Goal: Find specific fact: Find specific page/section

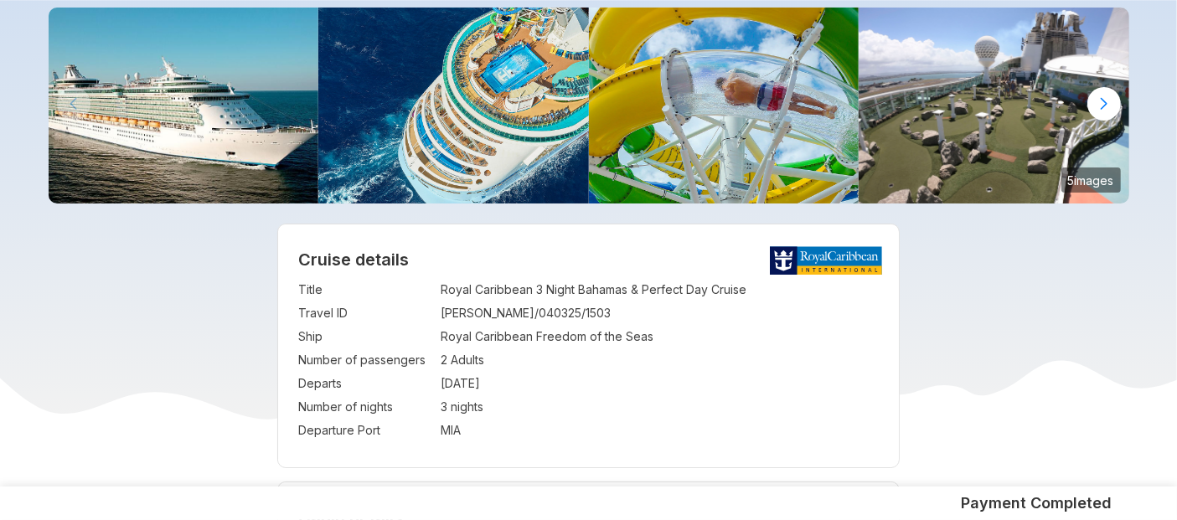
scroll to position [107, 0]
drag, startPoint x: 440, startPoint y: 315, endPoint x: 637, endPoint y: 313, distance: 196.8
click at [637, 313] on tr "Travel ID : NARESHCHANDRA/040325/1503" at bounding box center [588, 313] width 580 height 23
copy tr "NARESHCHANDRA/040325/1503"
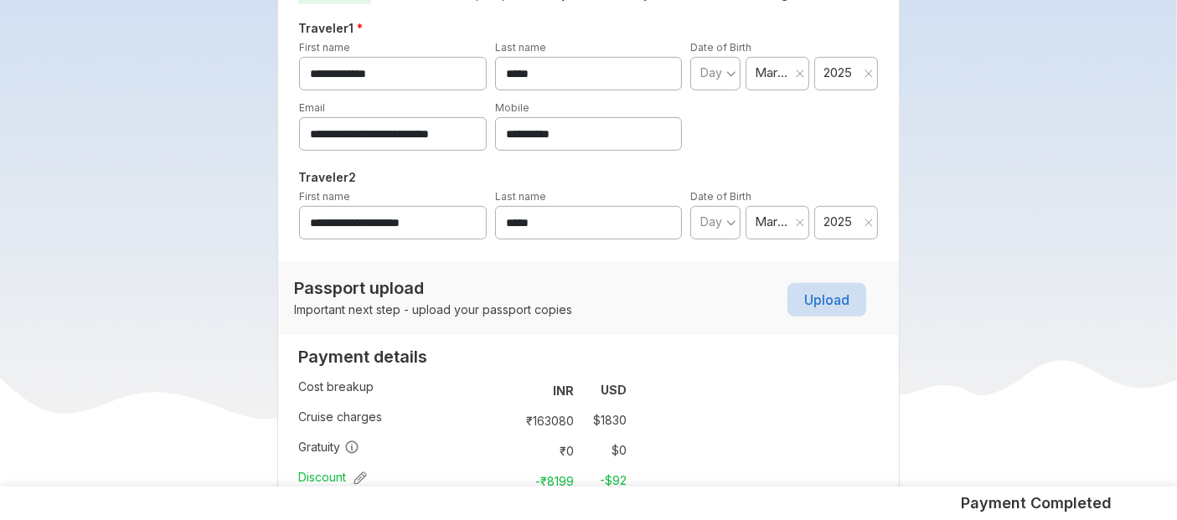
scroll to position [771, 0]
drag, startPoint x: 612, startPoint y: 131, endPoint x: 418, endPoint y: 141, distance: 194.6
click at [418, 141] on div "**********" at bounding box center [588, 124] width 587 height 52
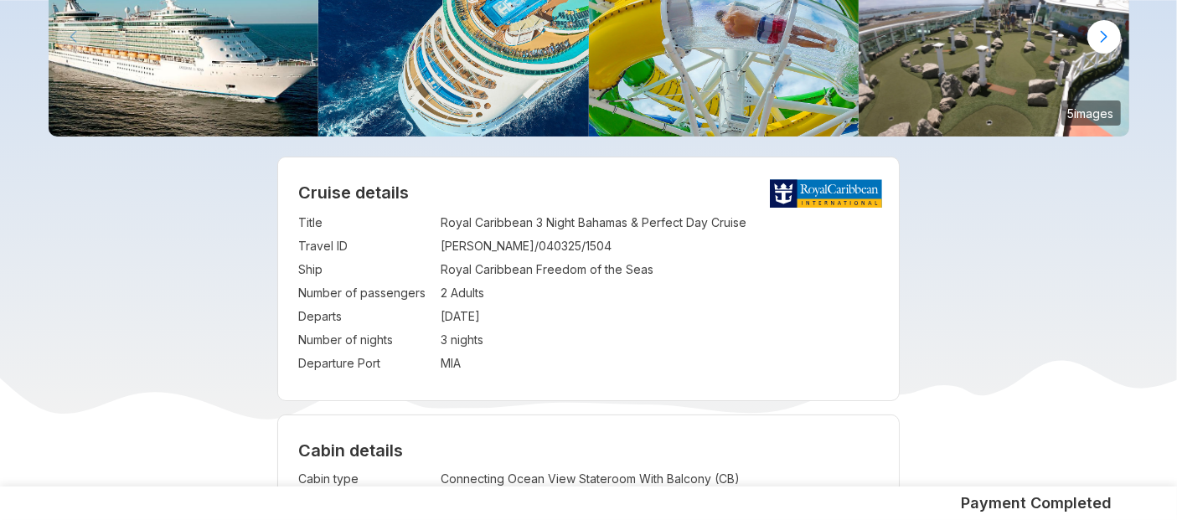
scroll to position [174, 0]
drag, startPoint x: 607, startPoint y: 242, endPoint x: 407, endPoint y: 247, distance: 200.2
click at [407, 247] on tr "Travel ID : INDRAVADAN/040325/1504" at bounding box center [588, 246] width 580 height 23
copy tr ": INDRAVADAN/040325/1504"
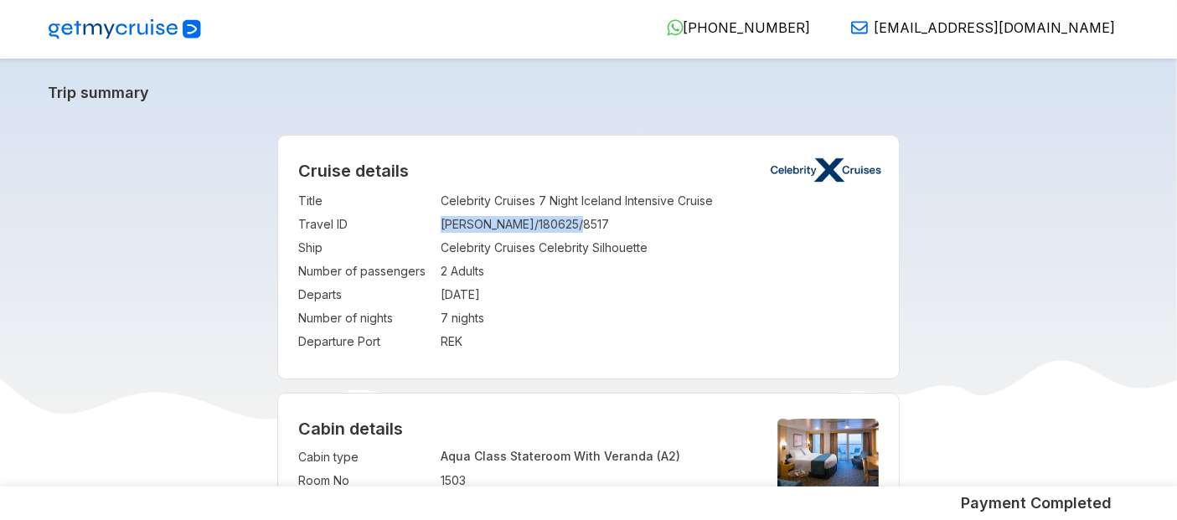
drag, startPoint x: 439, startPoint y: 227, endPoint x: 610, endPoint y: 224, distance: 170.9
click at [610, 224] on tr "Travel ID : SRIDHARAN/180625/8517" at bounding box center [588, 224] width 580 height 23
copy tr "SRIDHARAN/180625/8517"
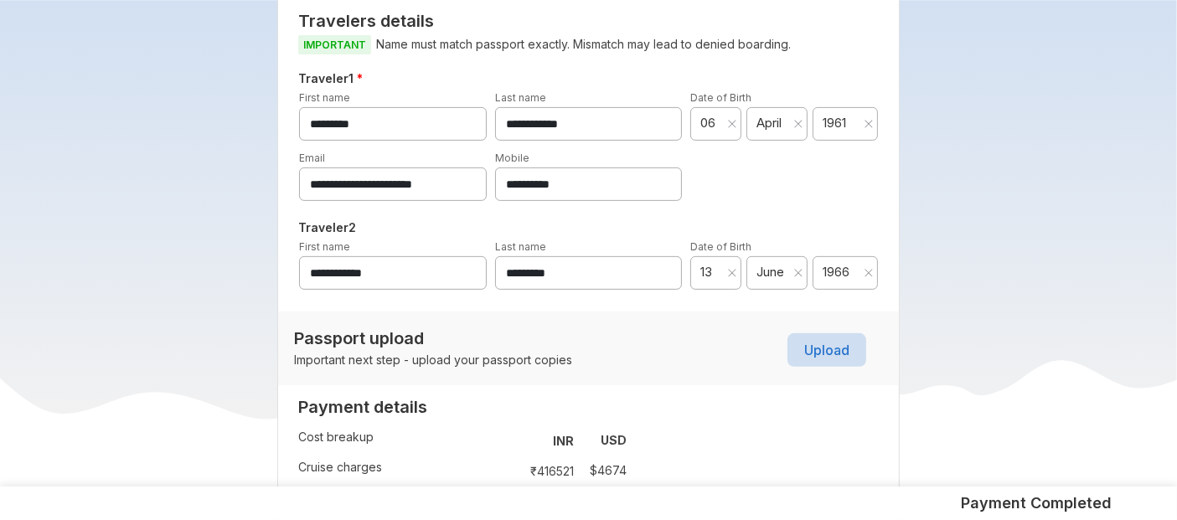
scroll to position [668, 0]
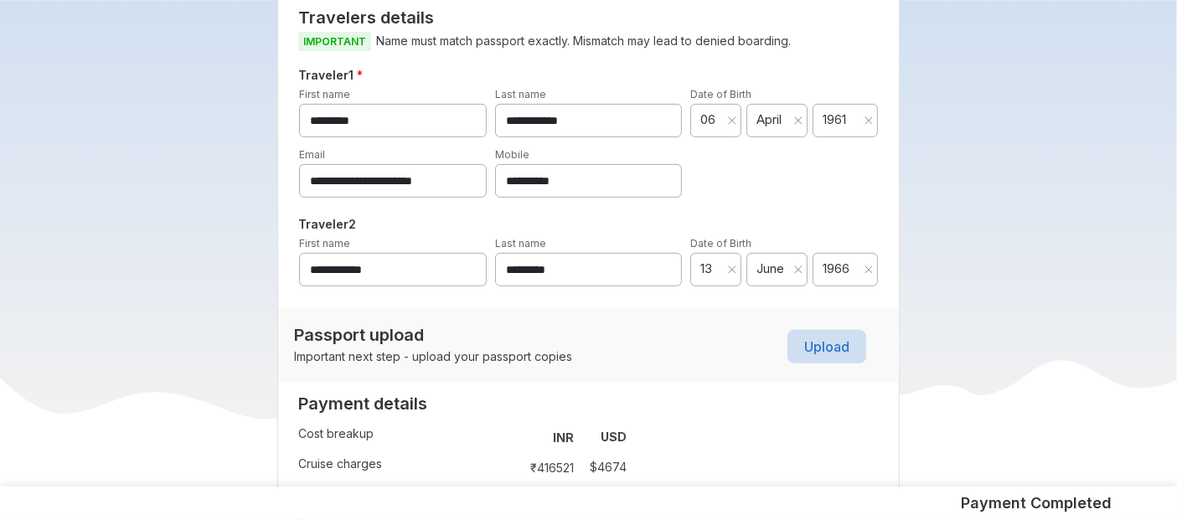
drag, startPoint x: 624, startPoint y: 180, endPoint x: 436, endPoint y: 160, distance: 189.5
click at [436, 160] on div "**********" at bounding box center [588, 172] width 587 height 52
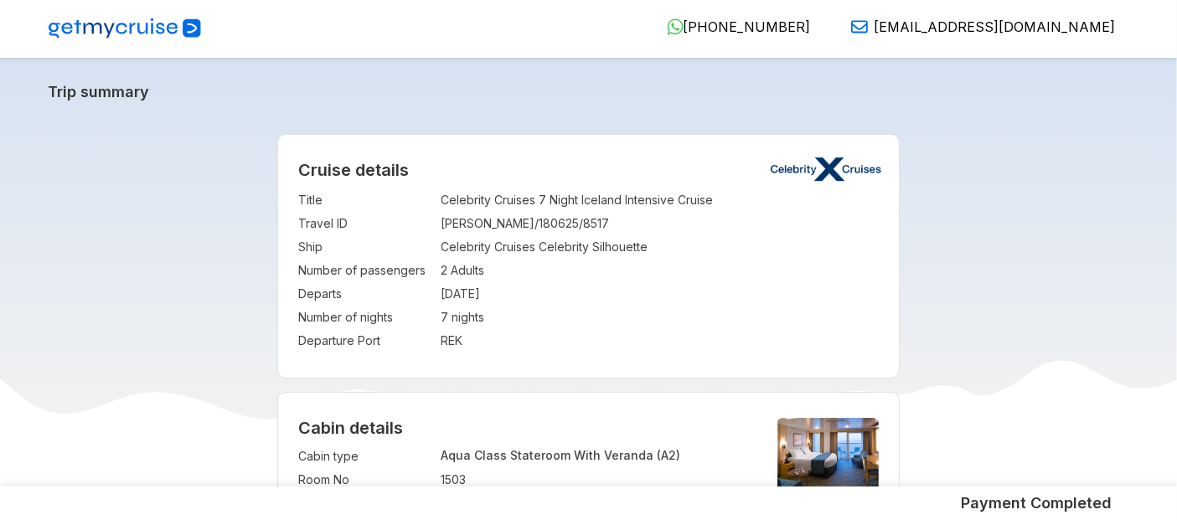
scroll to position [0, 0]
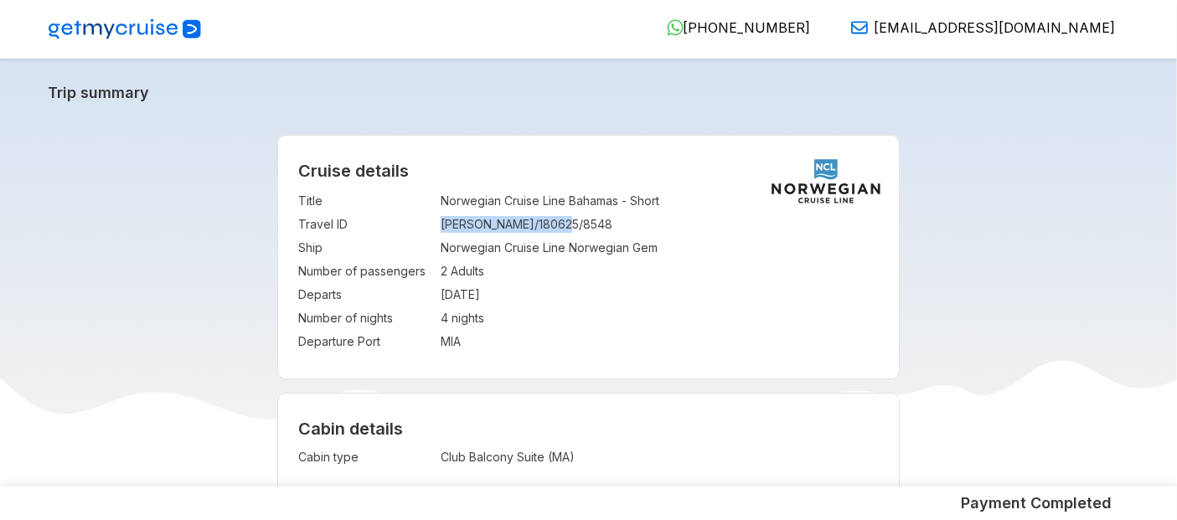
drag, startPoint x: 441, startPoint y: 224, endPoint x: 576, endPoint y: 235, distance: 136.1
click at [576, 235] on td "SAIDEEP/180625/8548" at bounding box center [660, 224] width 438 height 23
copy td "SAIDEEP/180625/8548"
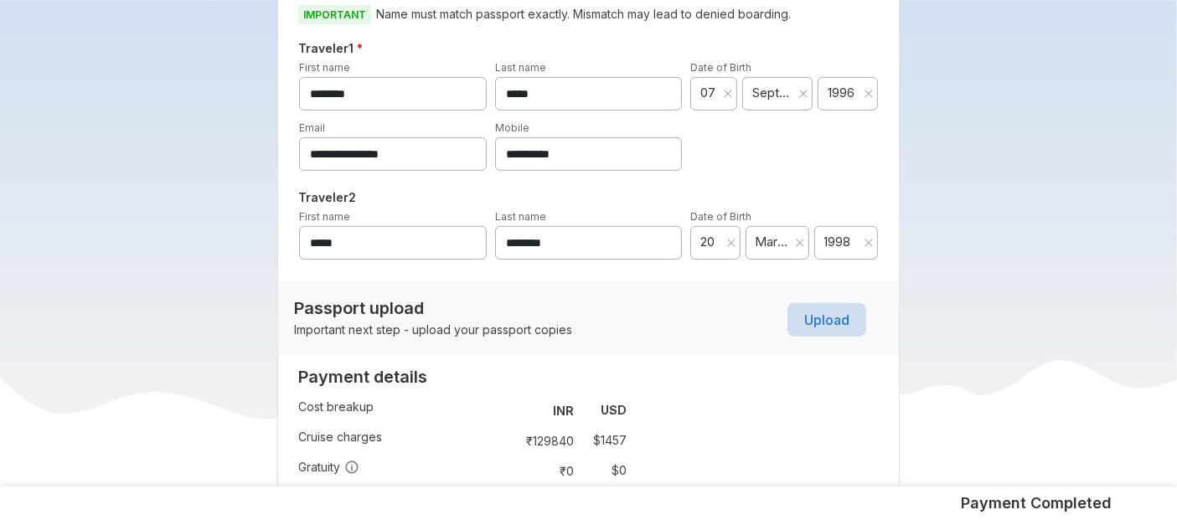
scroll to position [599, 0]
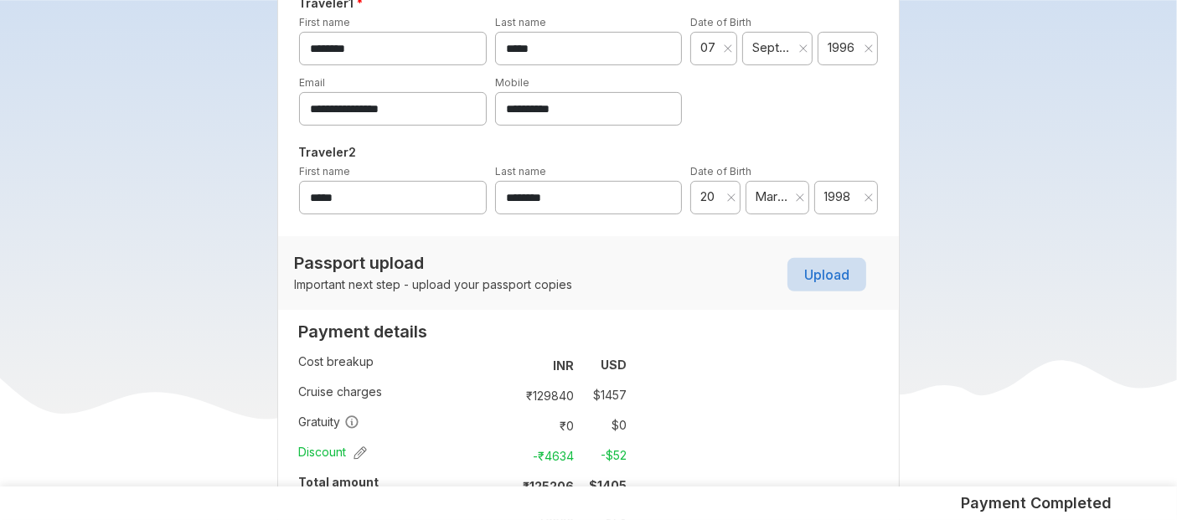
drag, startPoint x: 596, startPoint y: 100, endPoint x: 437, endPoint y: 101, distance: 159.1
click at [437, 101] on div "**********" at bounding box center [588, 100] width 587 height 52
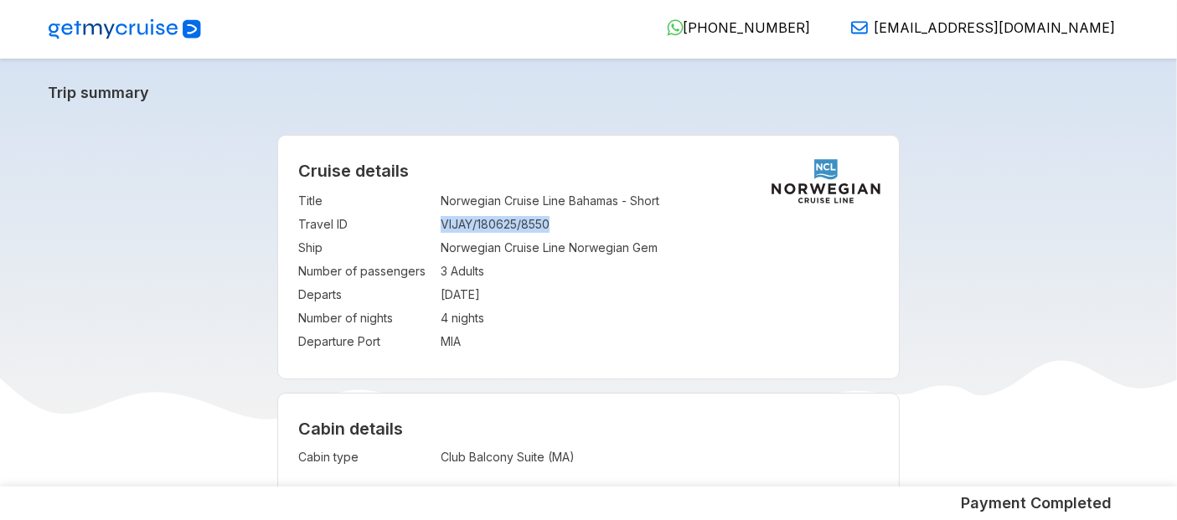
drag, startPoint x: 442, startPoint y: 222, endPoint x: 602, endPoint y: 220, distance: 160.0
click at [602, 220] on td "VIJAY/180625/8550" at bounding box center [660, 224] width 438 height 23
copy td "VIJAY/180625/8550"
drag, startPoint x: 440, startPoint y: 226, endPoint x: 593, endPoint y: 231, distance: 153.4
click at [593, 231] on td "MALIKA/180625/8552" at bounding box center [660, 224] width 438 height 23
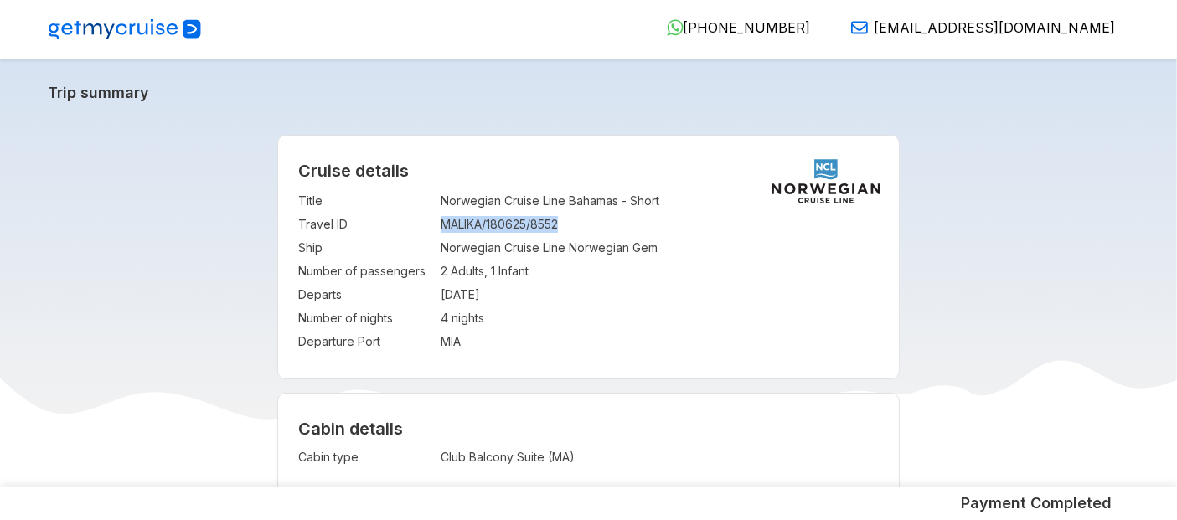
copy td "MALIKA/180625/8552"
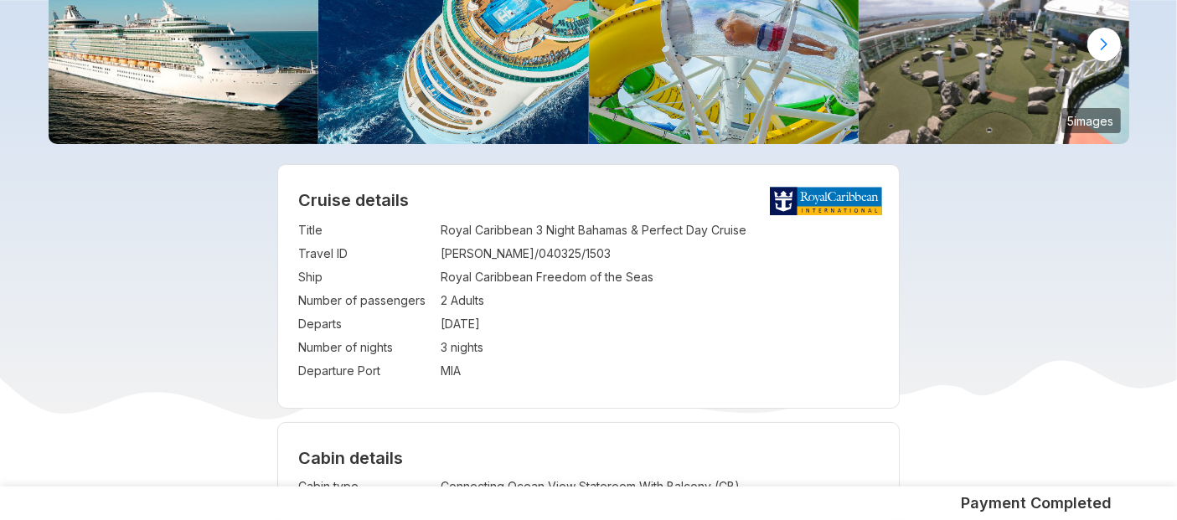
scroll to position [165, 0]
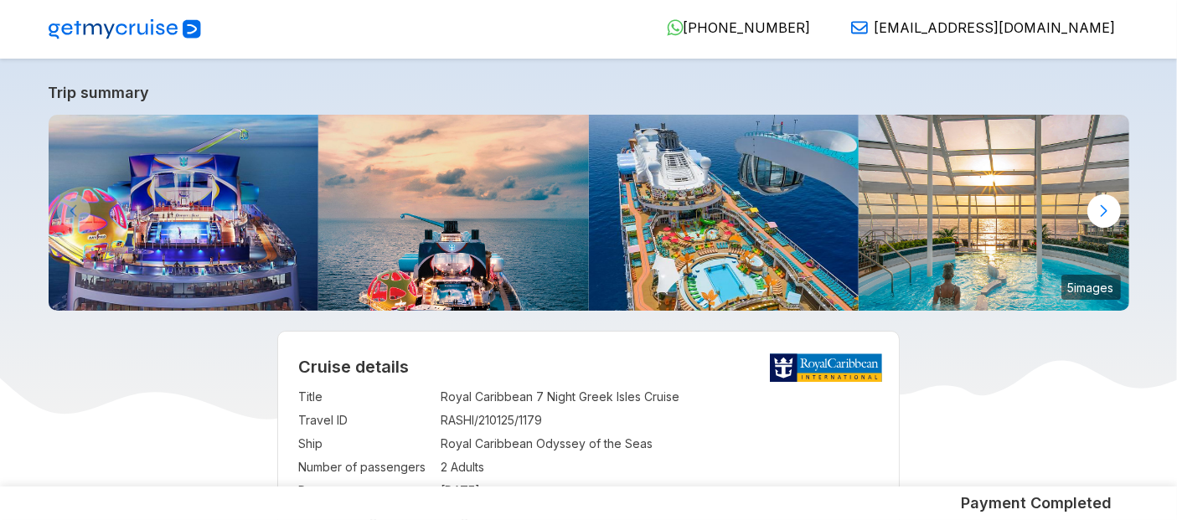
scroll to position [238, 0]
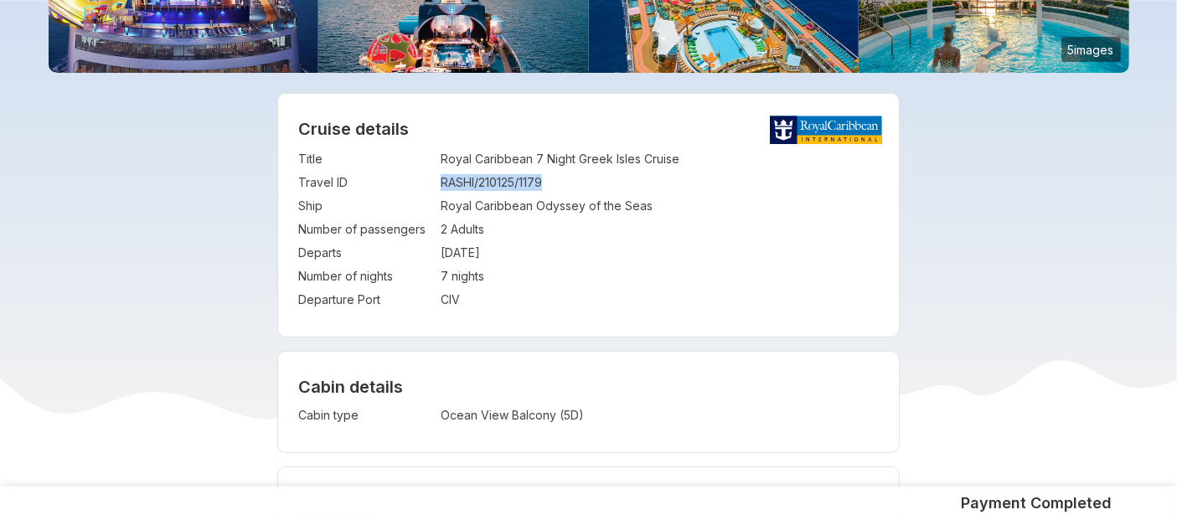
drag, startPoint x: 442, startPoint y: 183, endPoint x: 549, endPoint y: 184, distance: 107.2
click at [549, 184] on td "RASHI/210125/1179" at bounding box center [660, 182] width 438 height 23
copy td "RASHI/210125/1179"
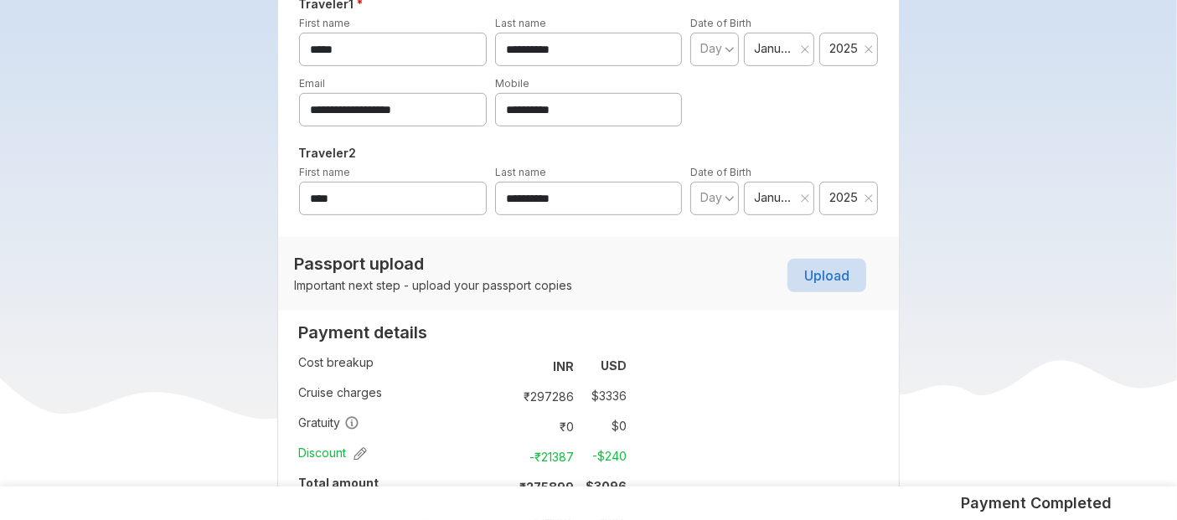
scroll to position [748, 0]
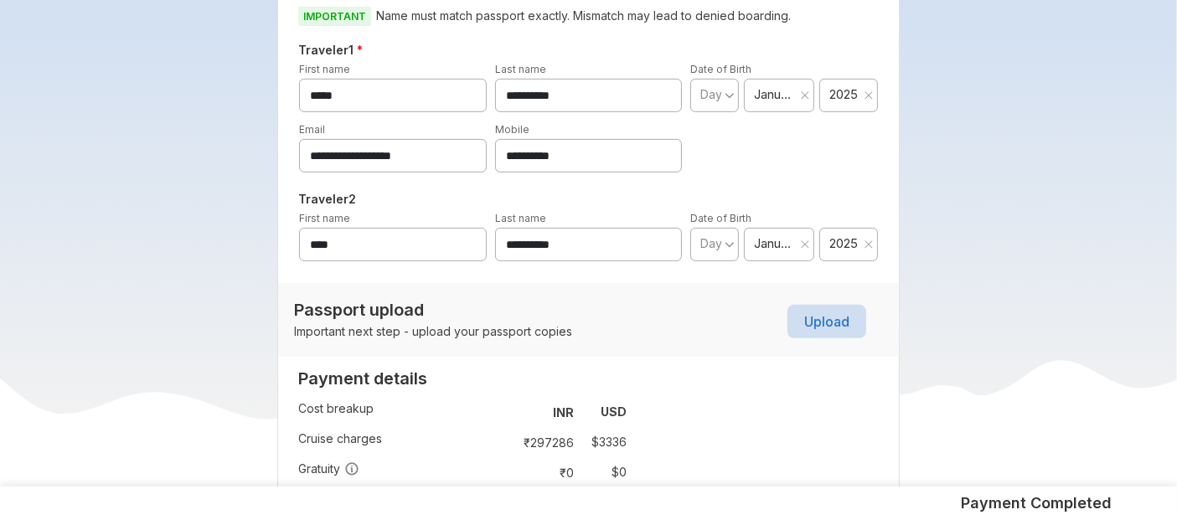
drag, startPoint x: 595, startPoint y: 146, endPoint x: 433, endPoint y: 137, distance: 161.9
click at [433, 137] on div "**********" at bounding box center [588, 147] width 587 height 52
paste input "*******"
type input "**********"
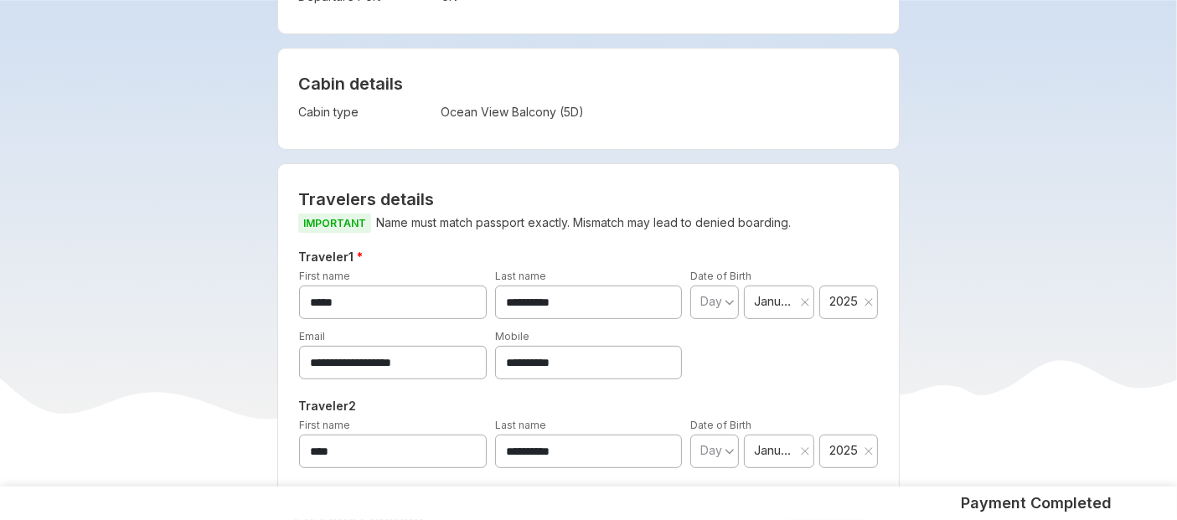
scroll to position [543, 0]
drag, startPoint x: 601, startPoint y: 353, endPoint x: 436, endPoint y: 357, distance: 165.1
click at [436, 357] on div "**********" at bounding box center [588, 352] width 587 height 52
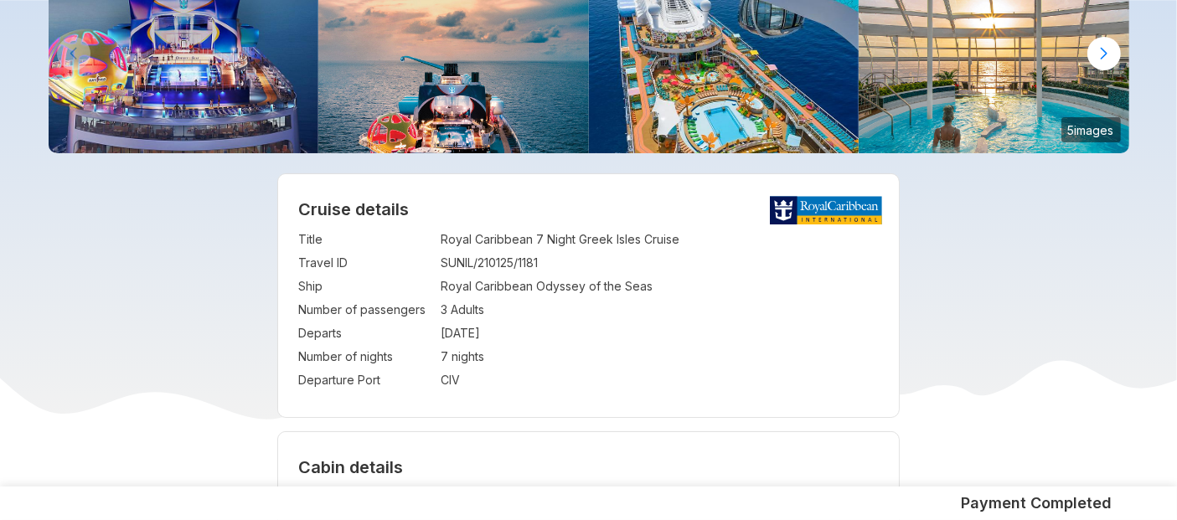
scroll to position [177, 0]
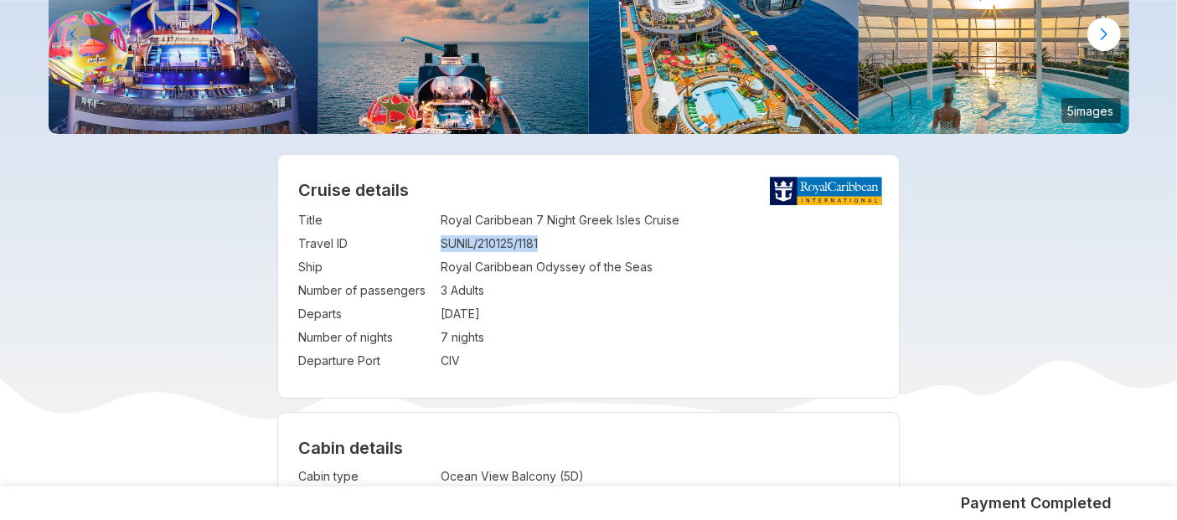
drag, startPoint x: 441, startPoint y: 240, endPoint x: 557, endPoint y: 249, distance: 116.7
click at [557, 249] on td "SUNIL/210125/1181" at bounding box center [660, 243] width 438 height 23
copy td "SUNIL/210125/1181"
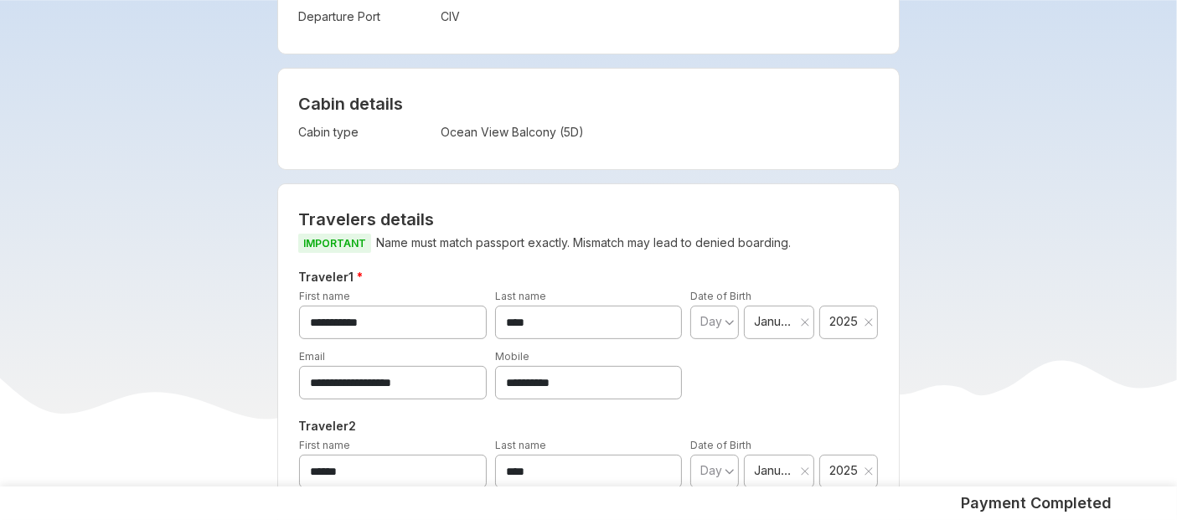
scroll to position [641, 0]
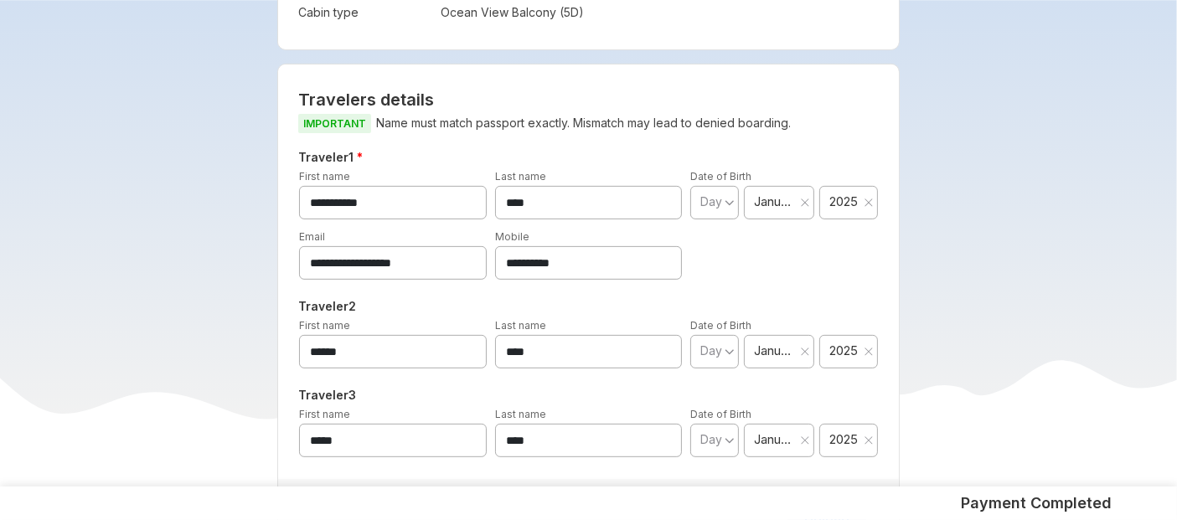
drag, startPoint x: 601, startPoint y: 260, endPoint x: 380, endPoint y: 251, distance: 220.4
click at [380, 251] on div "**********" at bounding box center [588, 254] width 587 height 52
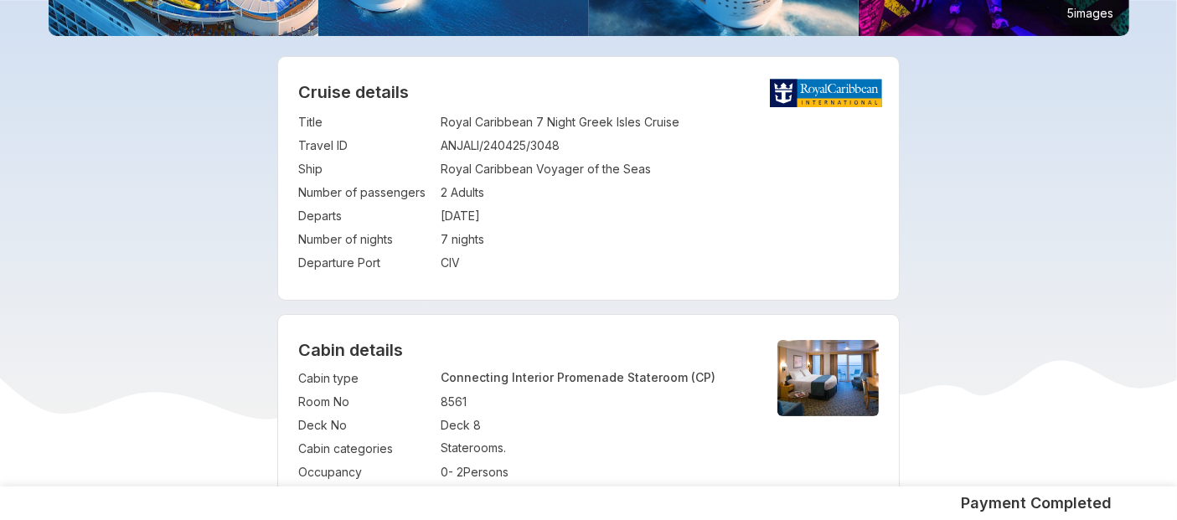
scroll to position [277, 0]
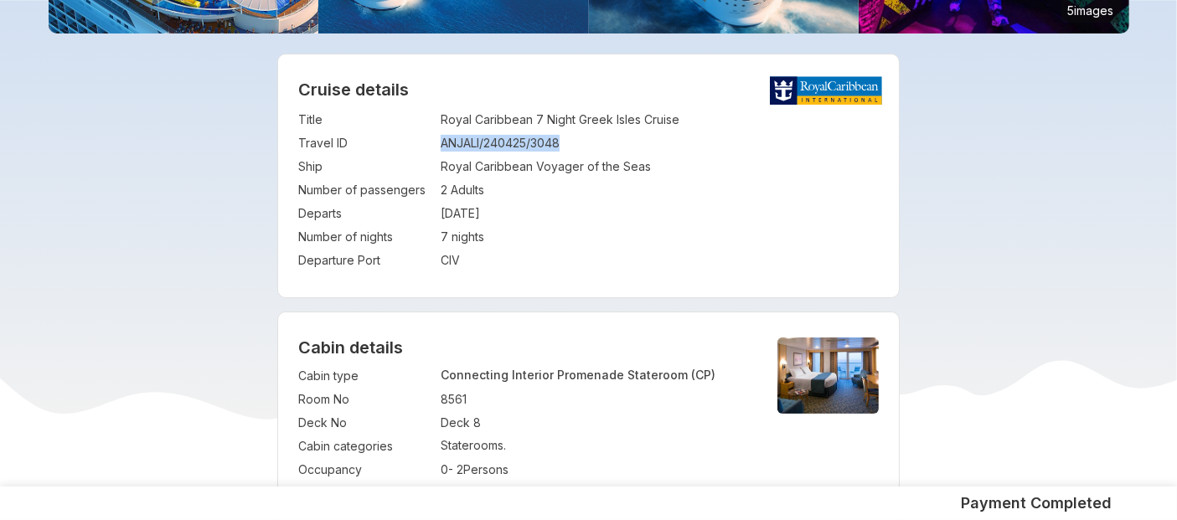
drag, startPoint x: 441, startPoint y: 147, endPoint x: 583, endPoint y: 152, distance: 142.5
click at [583, 152] on td "ANJALI/240425/3048" at bounding box center [660, 142] width 438 height 23
copy td "ANJALI/240425/3048"
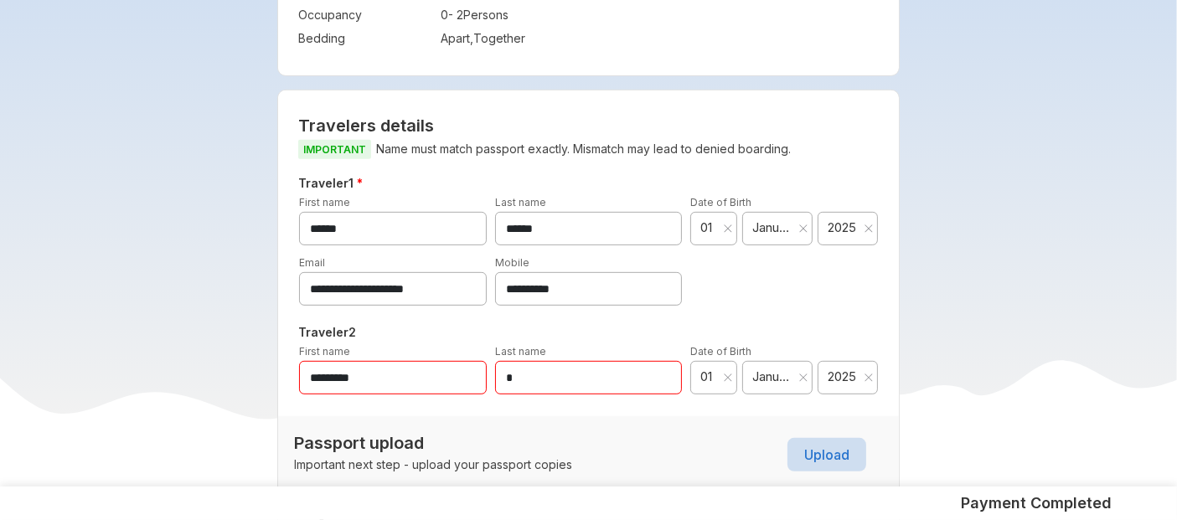
scroll to position [733, 0]
drag, startPoint x: 588, startPoint y: 299, endPoint x: 429, endPoint y: 296, distance: 159.2
click at [429, 296] on div "**********" at bounding box center [588, 279] width 587 height 52
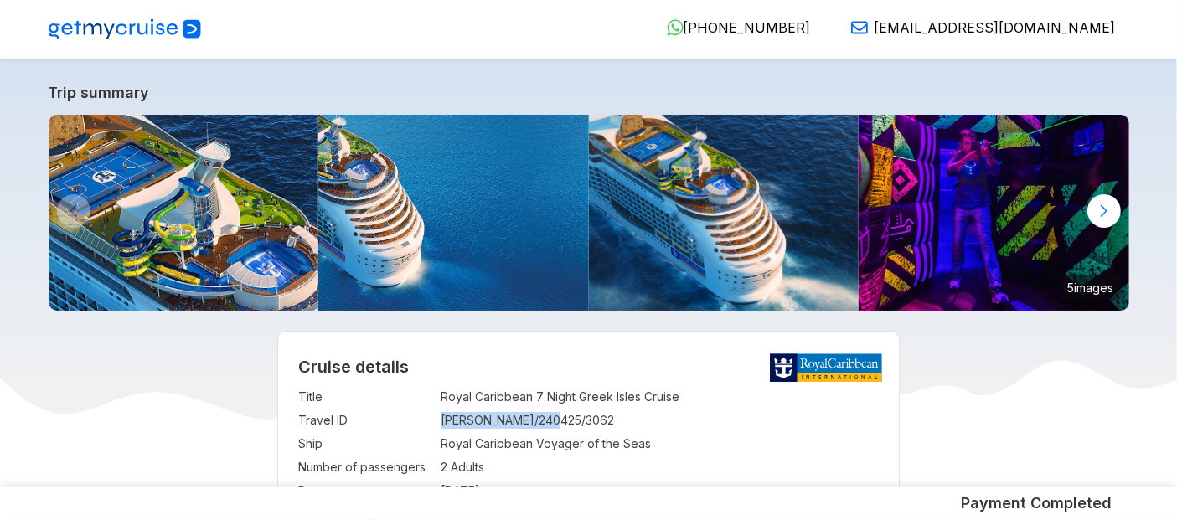
drag, startPoint x: 441, startPoint y: 424, endPoint x: 578, endPoint y: 423, distance: 136.5
click at [578, 423] on td "[PERSON_NAME]/240425/3062" at bounding box center [660, 420] width 438 height 23
copy td "[PERSON_NAME]/240425/3062"
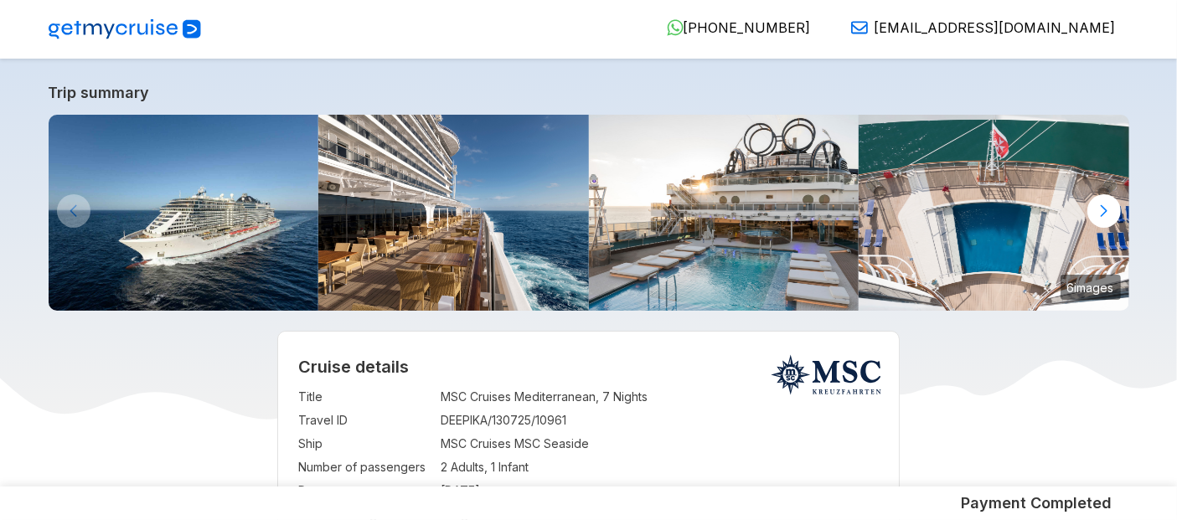
scroll to position [177, 0]
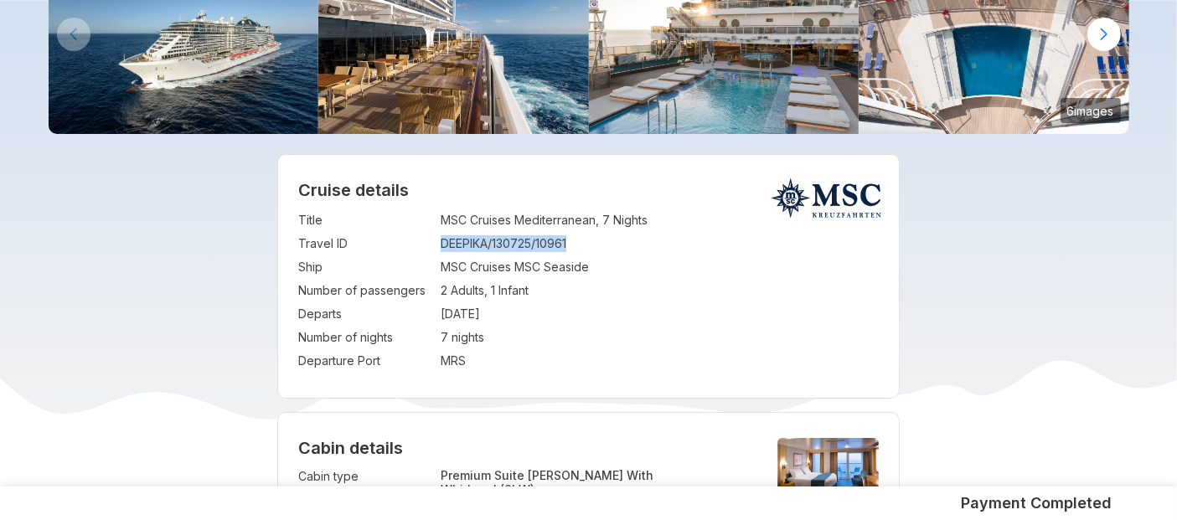
drag, startPoint x: 440, startPoint y: 246, endPoint x: 579, endPoint y: 248, distance: 139.0
click at [579, 248] on td "DEEPIKA/130725/10961" at bounding box center [660, 243] width 438 height 23
copy td "DEEPIKA/130725/10961"
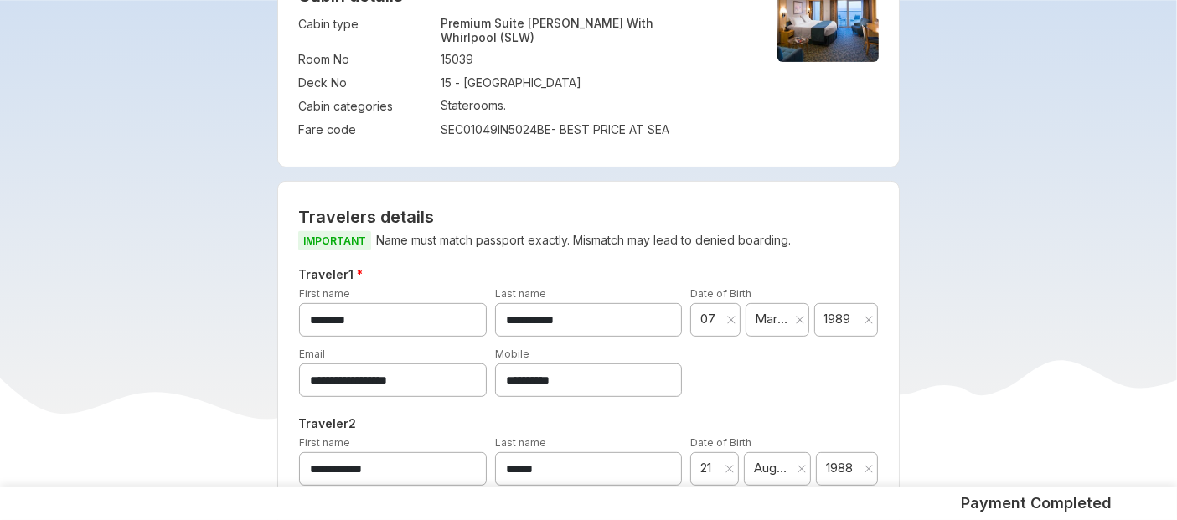
scroll to position [630, 0]
drag, startPoint x: 589, startPoint y: 369, endPoint x: 400, endPoint y: 364, distance: 188.5
click at [400, 364] on div "**********" at bounding box center [588, 370] width 587 height 52
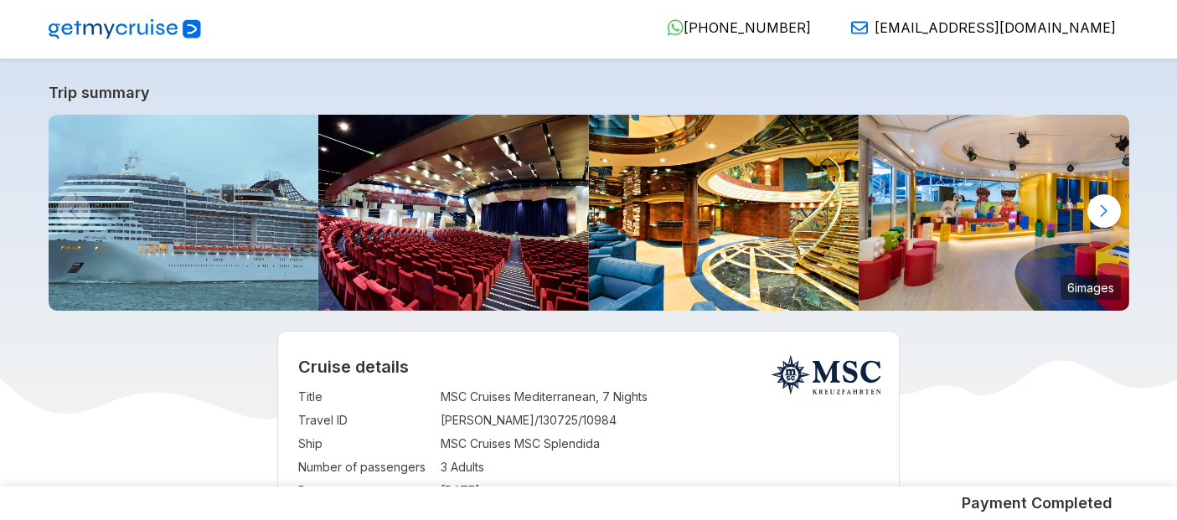
select select "**"
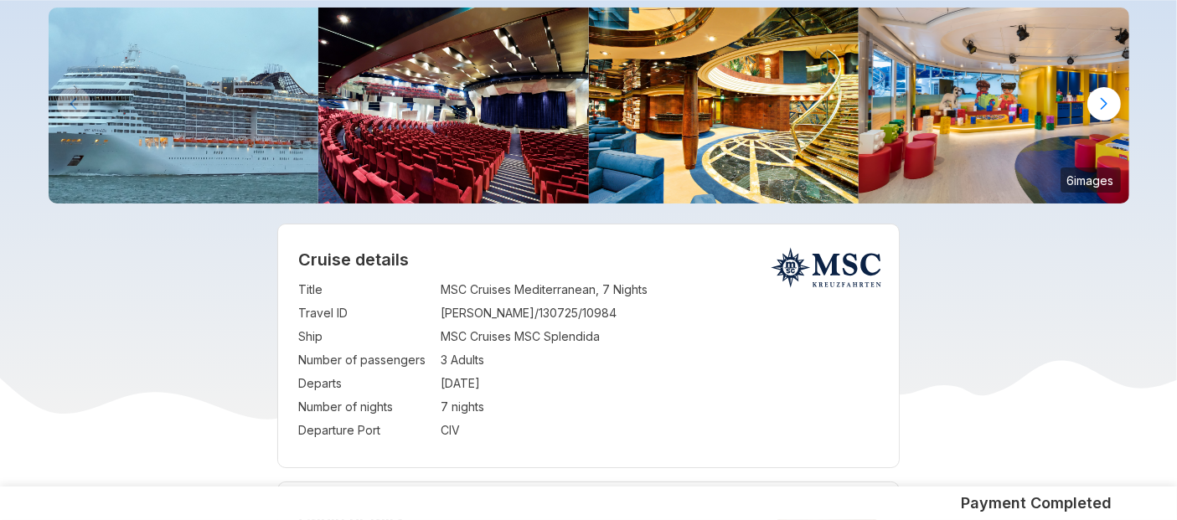
scroll to position [106, 0]
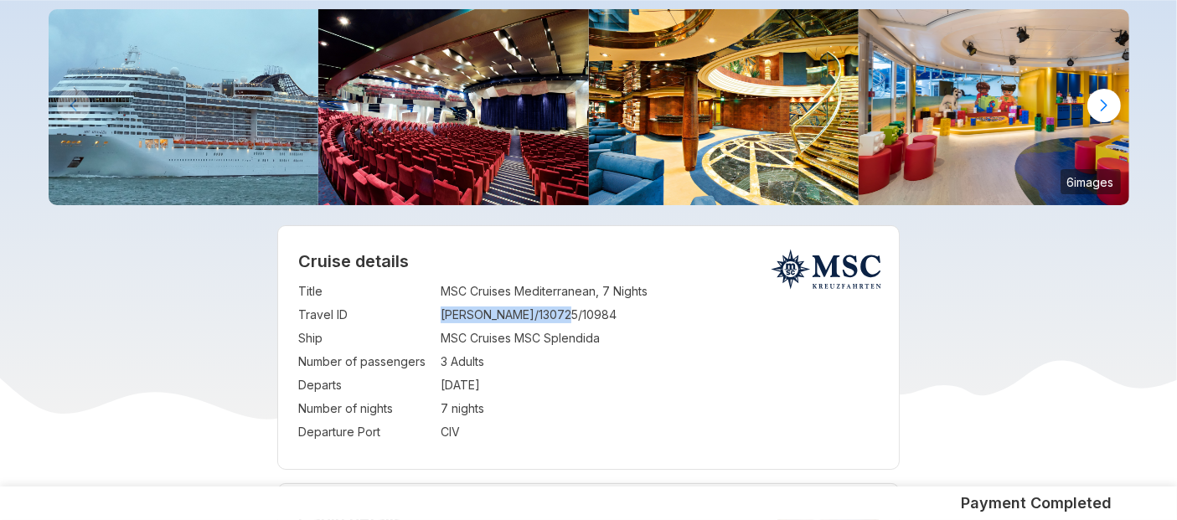
drag, startPoint x: 439, startPoint y: 319, endPoint x: 587, endPoint y: 315, distance: 148.3
click at [587, 315] on tr "Travel ID : [PERSON_NAME]/130725/10984" at bounding box center [588, 314] width 580 height 23
copy tr "[PERSON_NAME]/130725/10984"
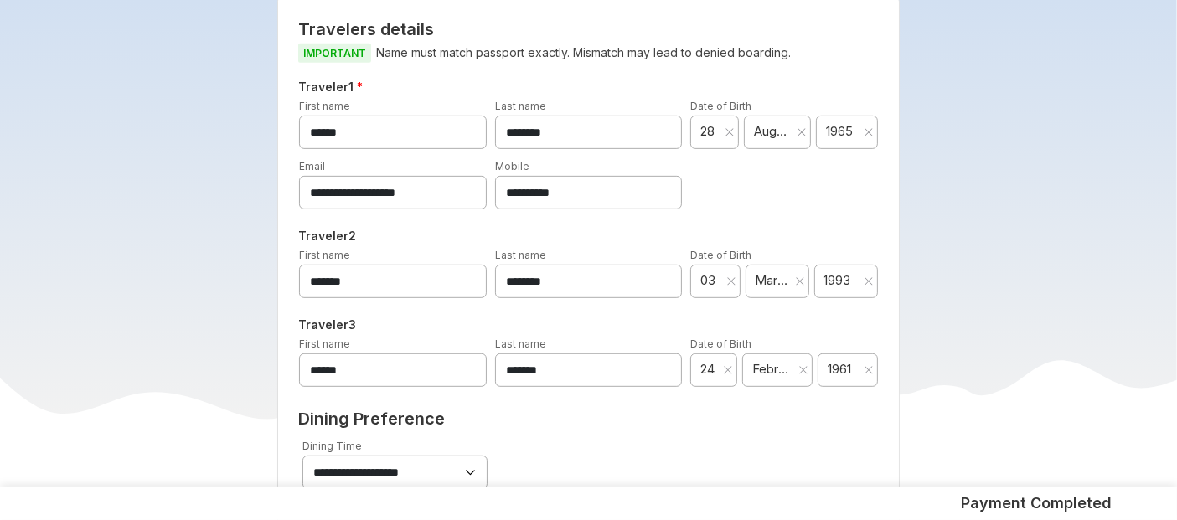
scroll to position [802, 0]
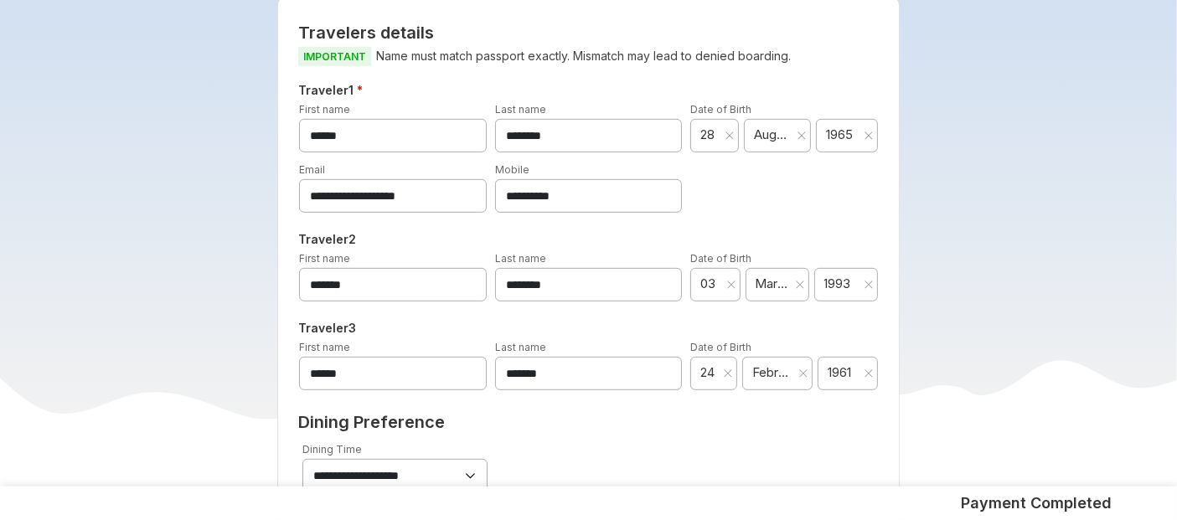
drag, startPoint x: 601, startPoint y: 188, endPoint x: 325, endPoint y: 187, distance: 275.6
click at [325, 187] on div "**********" at bounding box center [588, 187] width 587 height 52
